Goal: Task Accomplishment & Management: Complete application form

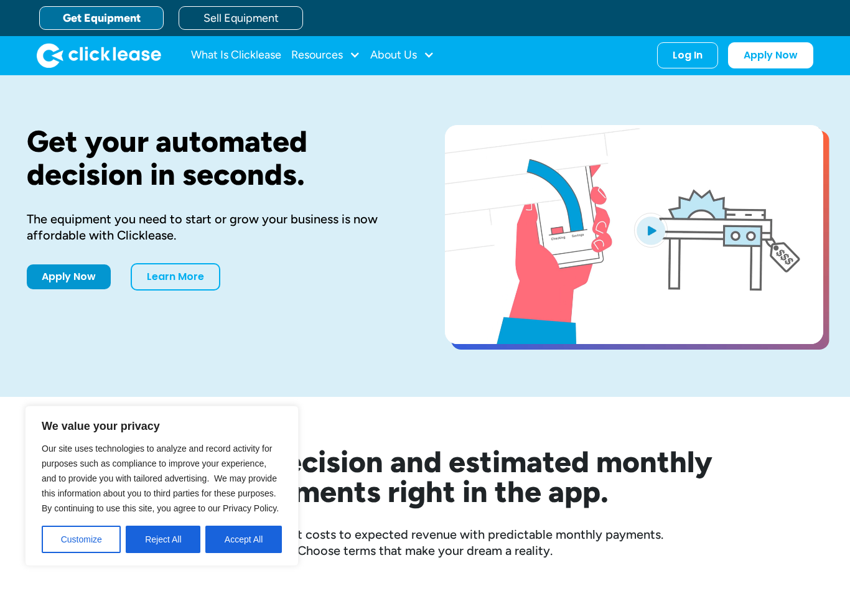
click at [679, 60] on div "Log In" at bounding box center [688, 55] width 30 height 12
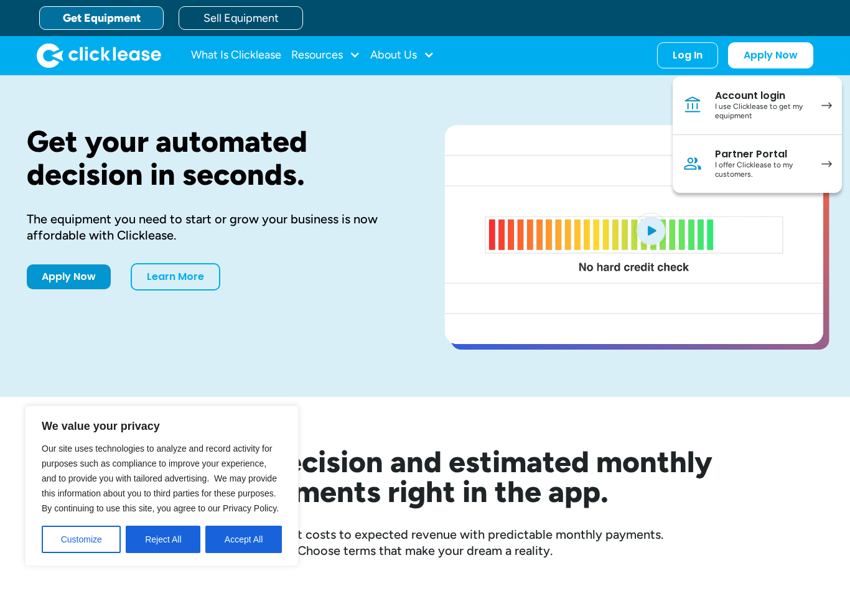
click at [829, 105] on img at bounding box center [826, 105] width 11 height 7
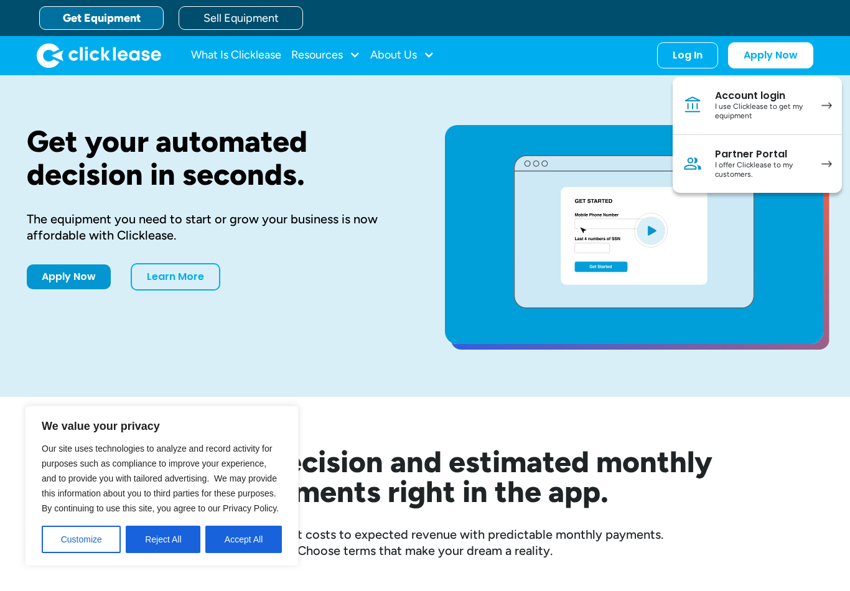
click at [254, 536] on button "Accept All" at bounding box center [243, 539] width 77 height 27
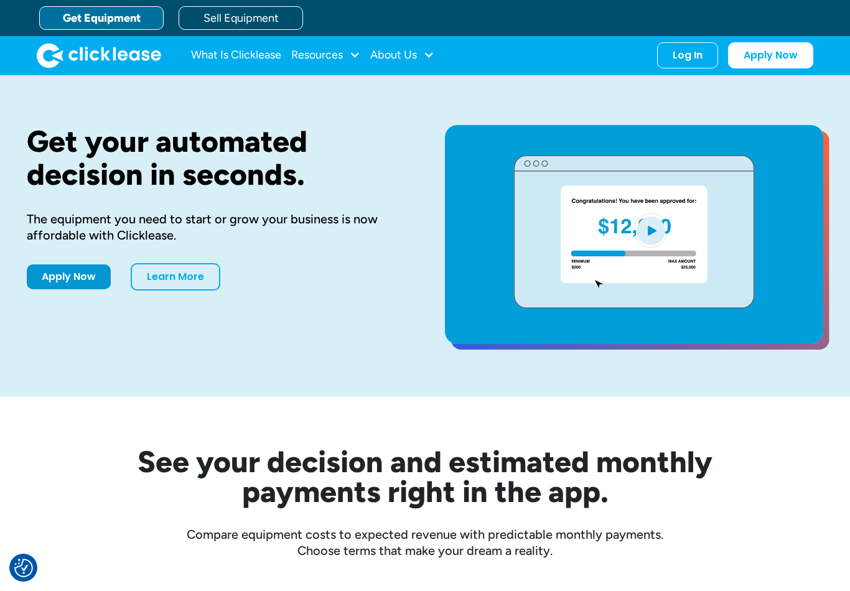
click at [222, 62] on link "What Is Clicklease" at bounding box center [236, 55] width 90 height 25
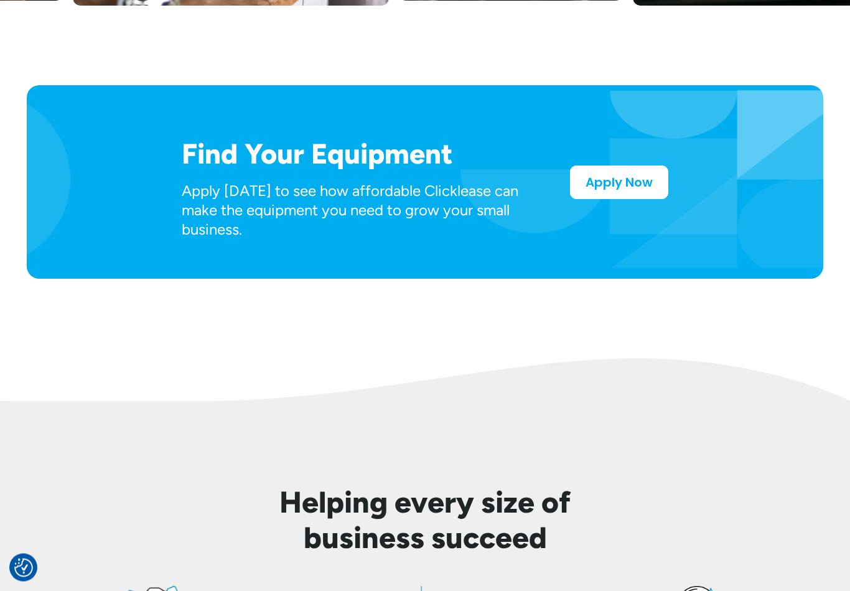
scroll to position [628, 0]
click at [612, 187] on link "Apply Now" at bounding box center [619, 182] width 98 height 34
